Goal: Transaction & Acquisition: Obtain resource

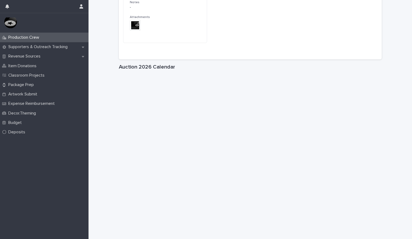
scroll to position [715, 0]
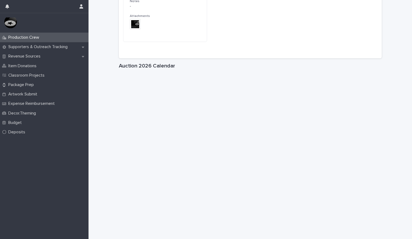
click at [283, 67] on h1 "Auction 2026 Calendar" at bounding box center [250, 66] width 263 height 6
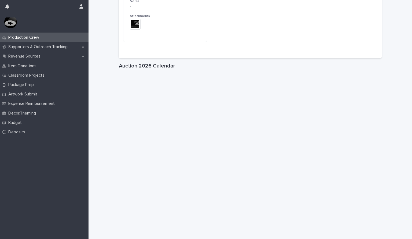
click at [232, 69] on h1 "Auction 2026 Calendar" at bounding box center [250, 66] width 263 height 6
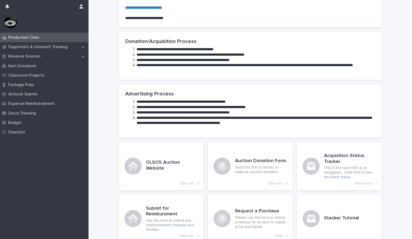
scroll to position [156, 0]
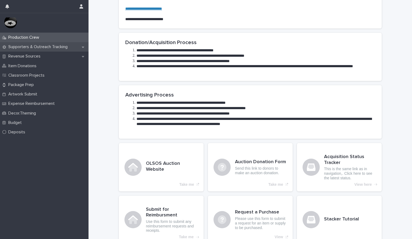
click at [33, 45] on p "Supporters & Outreach Tracking" at bounding box center [39, 46] width 66 height 5
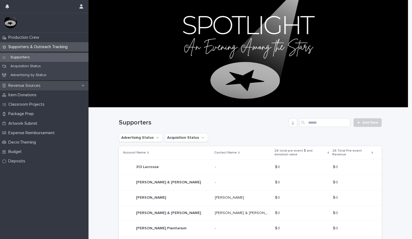
click at [64, 86] on div "Revenue Sources" at bounding box center [44, 85] width 89 height 9
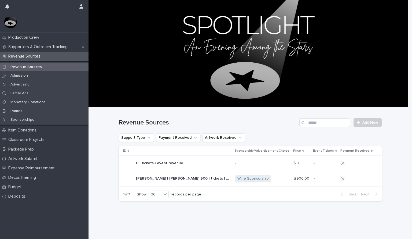
click at [213, 176] on p "[PERSON_NAME] | [PERSON_NAME] 900 | tickets | event revenue" at bounding box center [183, 178] width 95 height 6
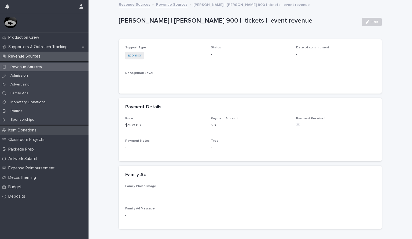
click at [19, 132] on p "Item Donations" at bounding box center [23, 129] width 35 height 5
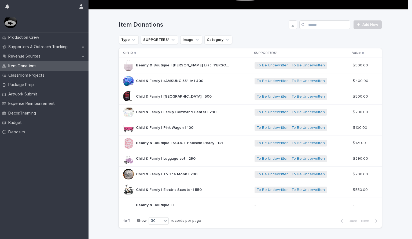
scroll to position [101, 0]
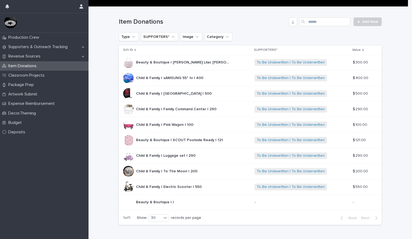
click at [123, 63] on div at bounding box center [128, 62] width 11 height 11
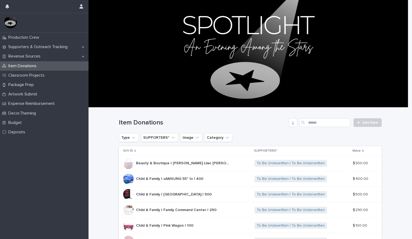
click at [128, 194] on div at bounding box center [128, 194] width 11 height 11
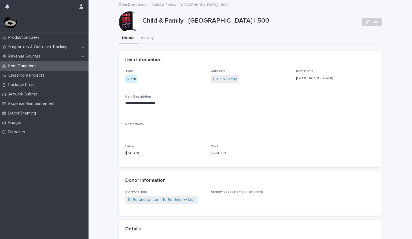
click at [126, 23] on div at bounding box center [129, 21] width 21 height 21
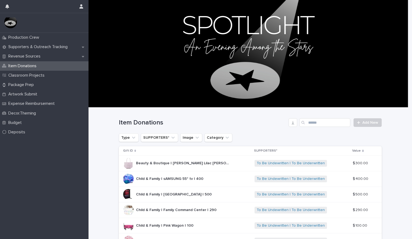
click at [129, 210] on div at bounding box center [128, 209] width 11 height 11
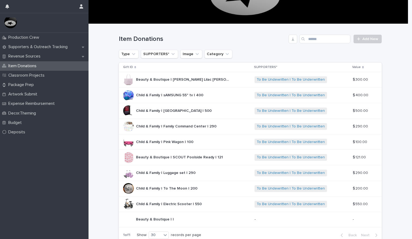
scroll to position [87, 0]
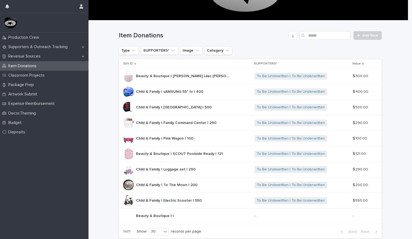
click at [127, 187] on div at bounding box center [128, 184] width 11 height 11
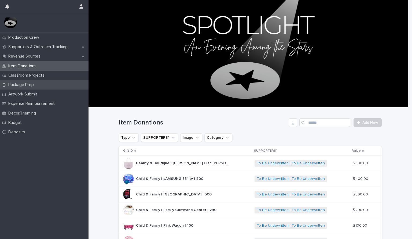
click at [34, 85] on p "Package Prep" at bounding box center [22, 84] width 32 height 5
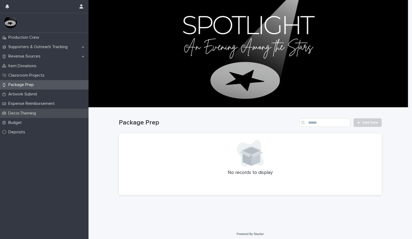
click at [33, 115] on p "Decor.Theming" at bounding box center [23, 113] width 34 height 5
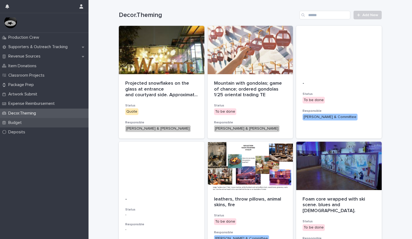
click at [27, 122] on div "Budget" at bounding box center [44, 122] width 89 height 9
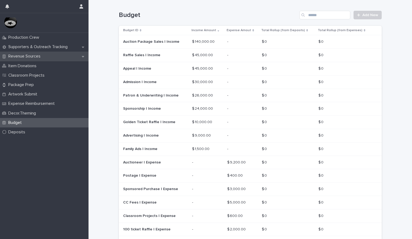
click at [50, 55] on div "Revenue Sources" at bounding box center [44, 56] width 89 height 9
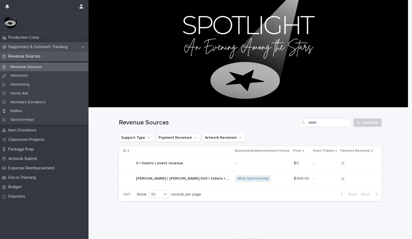
click at [54, 47] on p "Supporters & Outreach Tracking" at bounding box center [39, 46] width 66 height 5
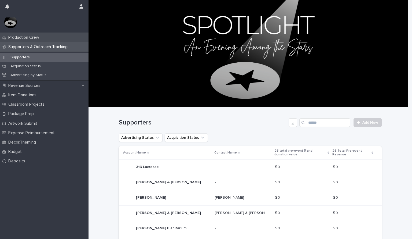
click at [49, 39] on div "Production Crew" at bounding box center [44, 37] width 89 height 9
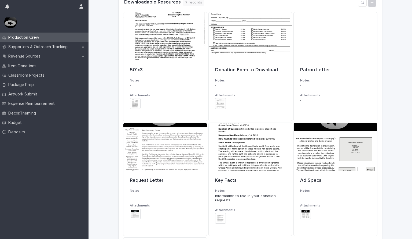
scroll to position [412, 0]
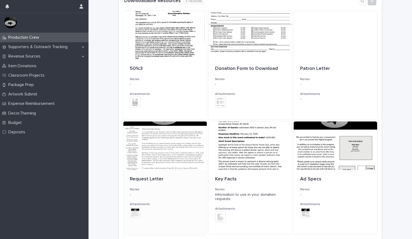
click at [182, 135] on div at bounding box center [164, 145] width 83 height 48
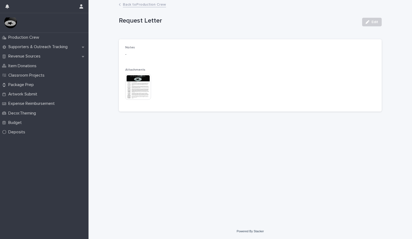
click at [139, 90] on img at bounding box center [138, 87] width 26 height 26
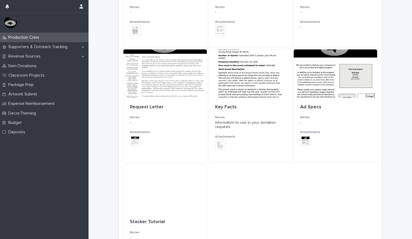
scroll to position [450, 0]
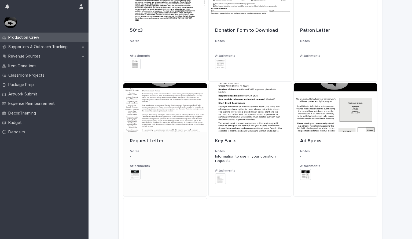
click at [178, 119] on div at bounding box center [164, 107] width 83 height 48
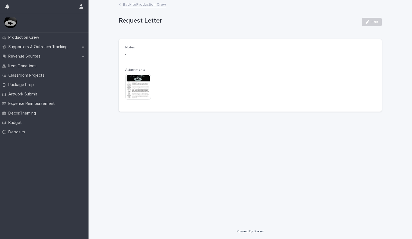
click at [140, 92] on img at bounding box center [138, 87] width 26 height 26
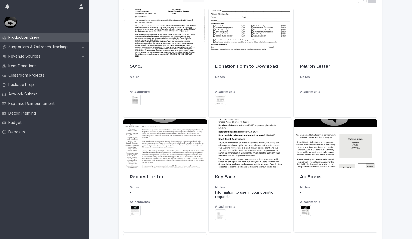
scroll to position [386, 0]
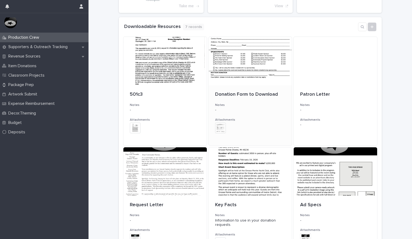
click at [264, 65] on div at bounding box center [250, 61] width 83 height 48
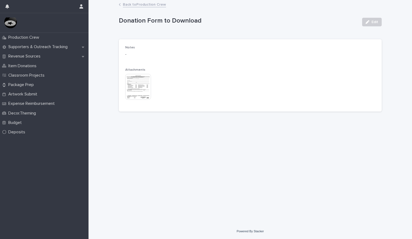
click at [136, 87] on img at bounding box center [138, 87] width 26 height 26
